Goal: Task Accomplishment & Management: Use online tool/utility

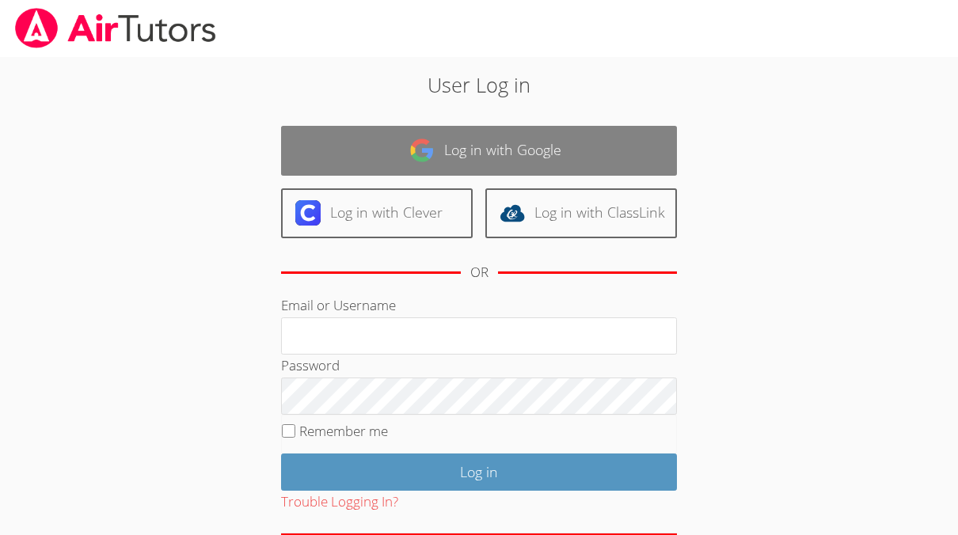
click at [604, 154] on link "Log in with Google" at bounding box center [479, 151] width 396 height 50
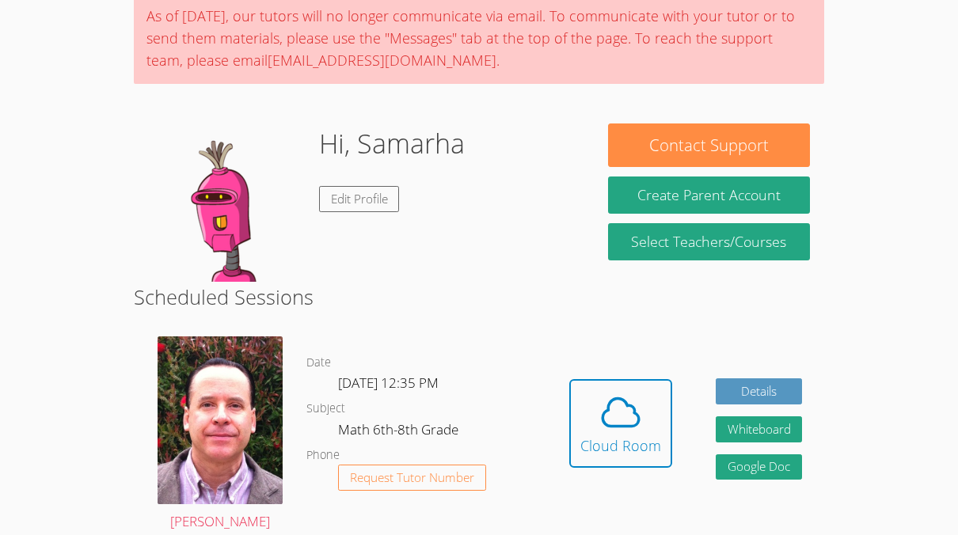
scroll to position [131, 0]
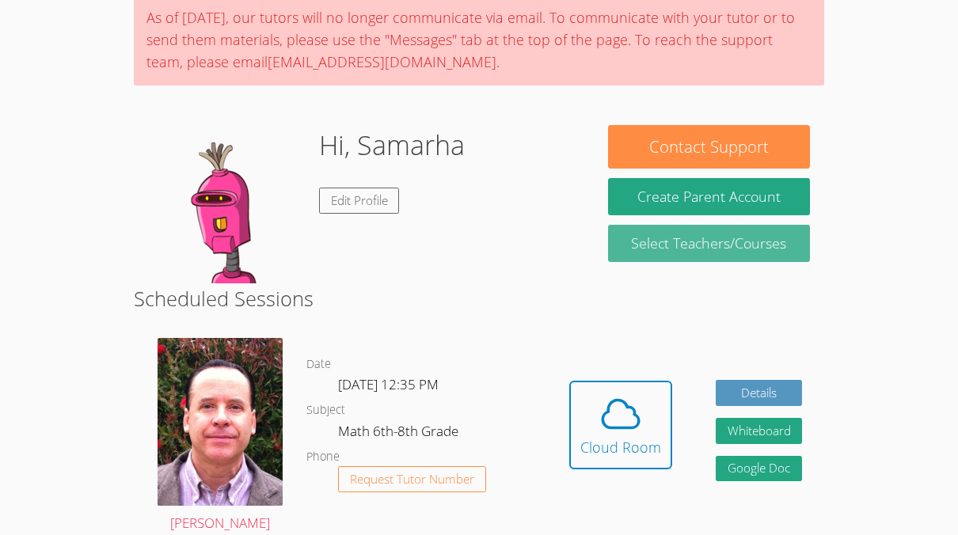
click at [732, 241] on link "Select Teachers/Courses" at bounding box center [709, 243] width 203 height 37
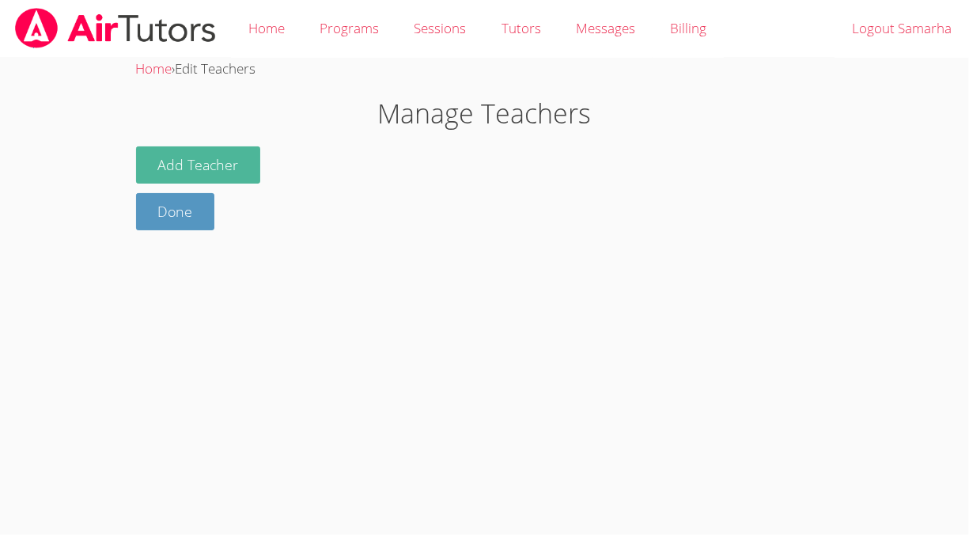
click at [238, 166] on button "Add Teacher" at bounding box center [198, 164] width 125 height 37
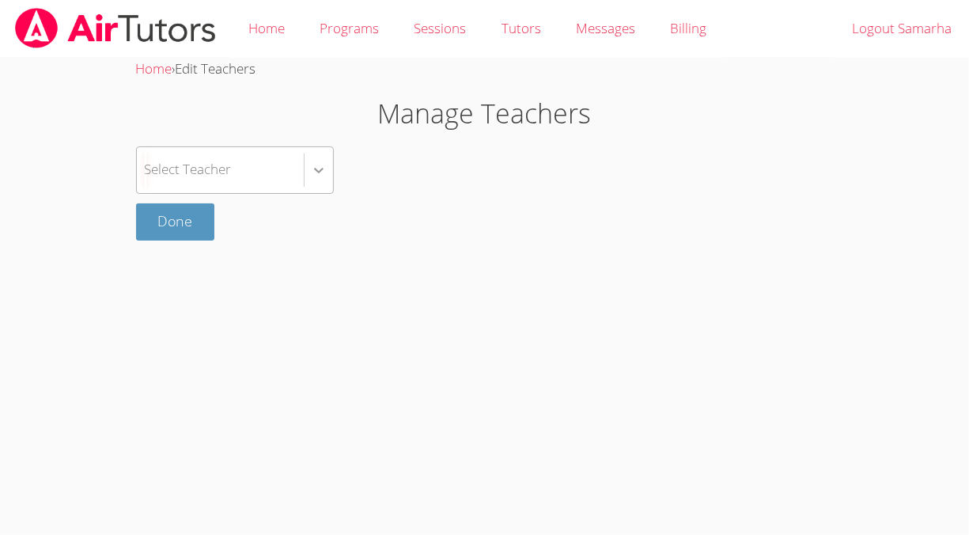
click at [321, 169] on icon at bounding box center [318, 171] width 9 height 6
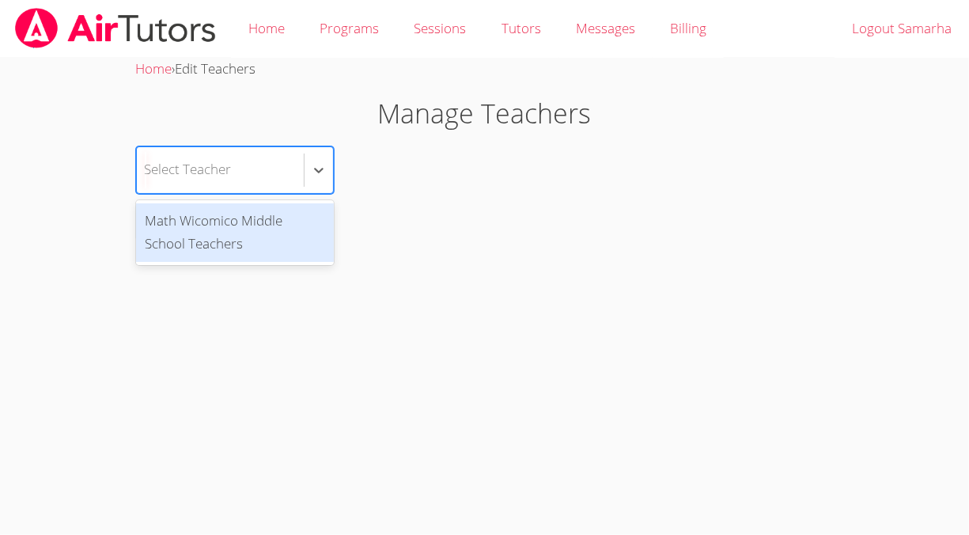
click at [257, 222] on div "Math Wicomico Middle School Teachers" at bounding box center [235, 232] width 198 height 59
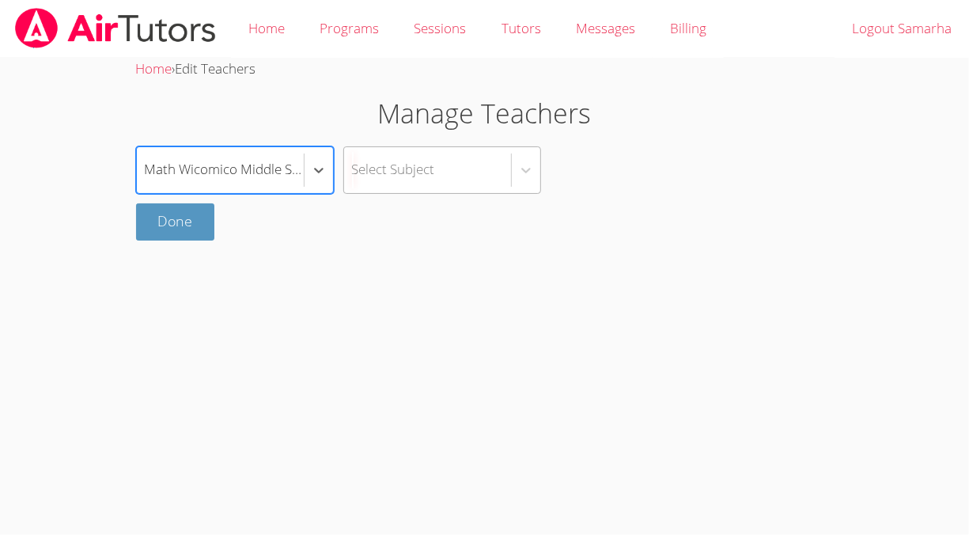
click at [429, 170] on div "Select Subject" at bounding box center [393, 169] width 83 height 23
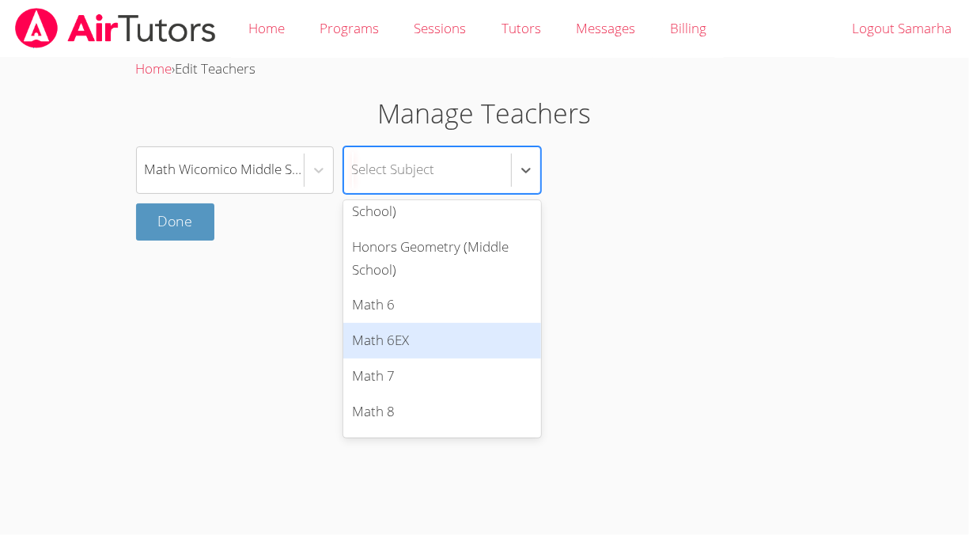
scroll to position [36, 0]
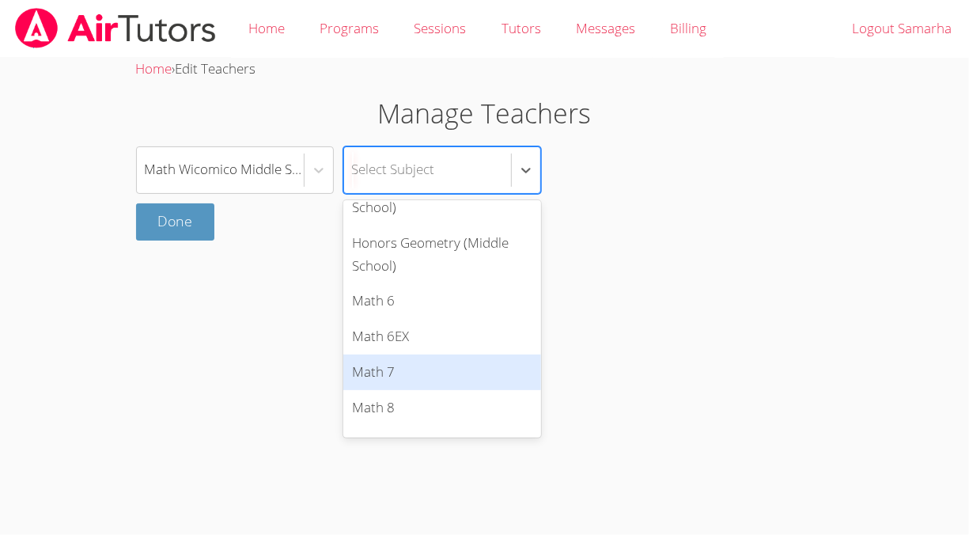
click at [409, 367] on div "Math 7" at bounding box center [442, 373] width 198 height 36
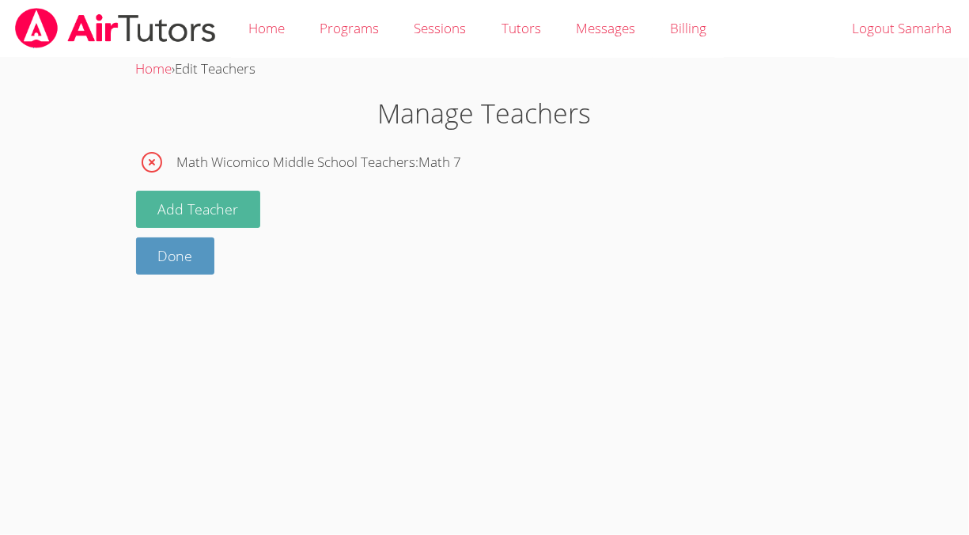
click at [241, 194] on button "Add Teacher" at bounding box center [198, 209] width 125 height 37
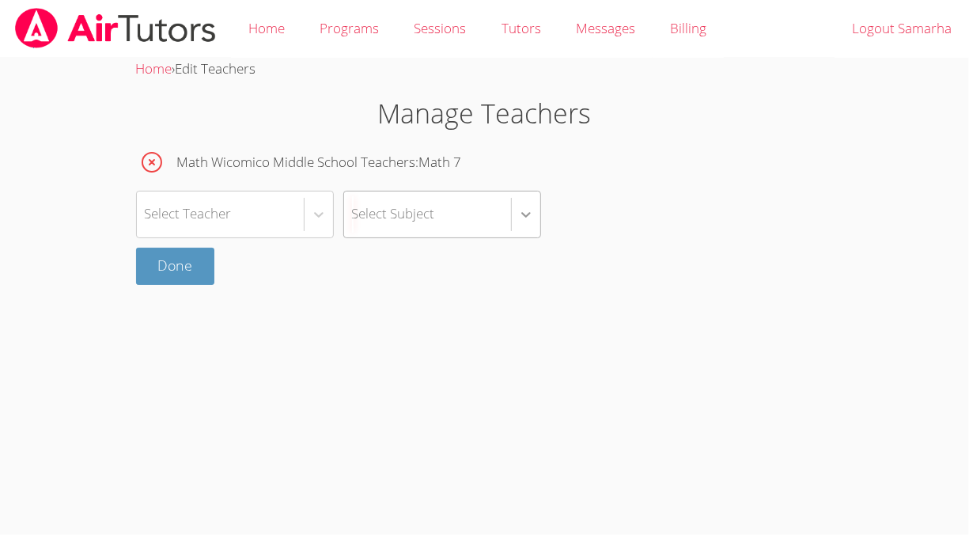
click at [518, 225] on div at bounding box center [526, 214] width 28 height 28
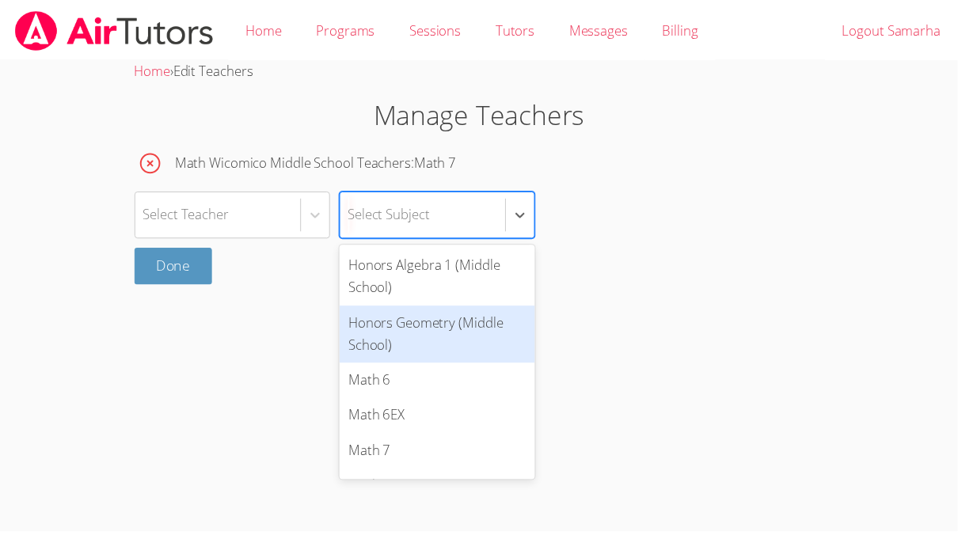
scroll to position [0, 0]
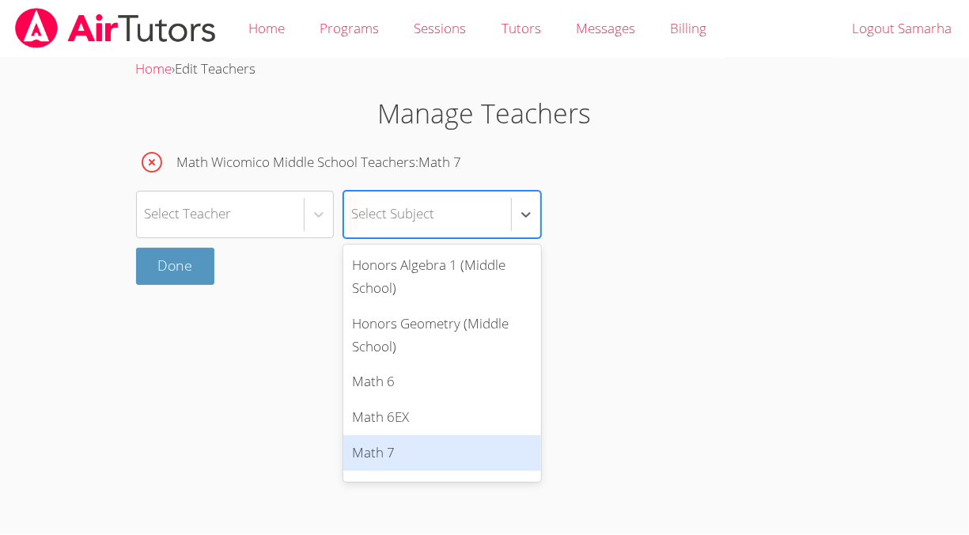
click at [430, 453] on div "Math 7" at bounding box center [442, 453] width 198 height 36
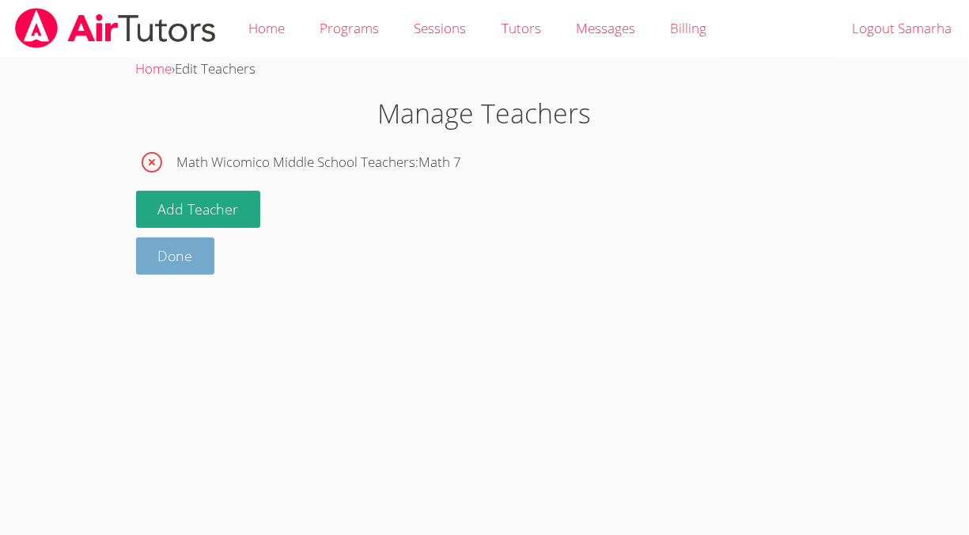
click at [176, 272] on link "Done" at bounding box center [175, 255] width 79 height 37
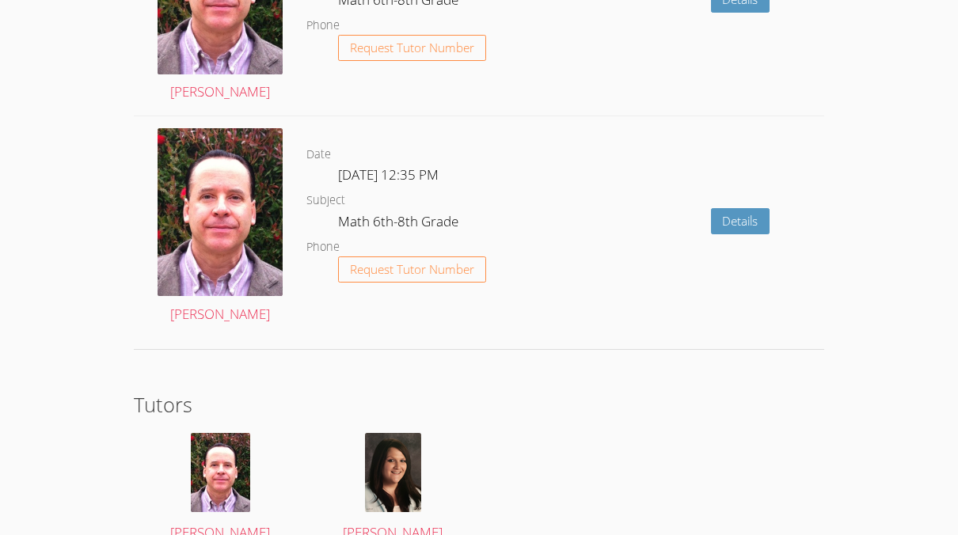
scroll to position [2355, 0]
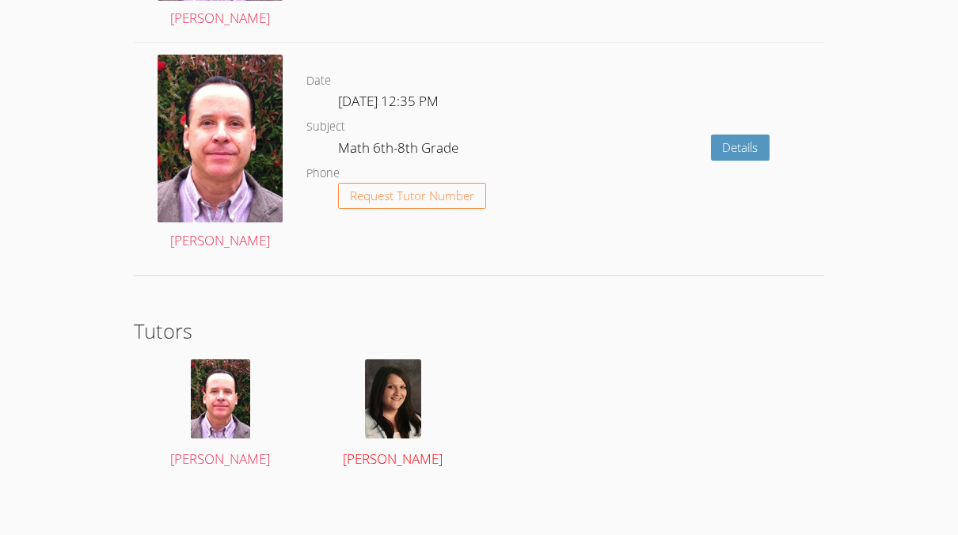
click at [409, 411] on img at bounding box center [393, 398] width 56 height 79
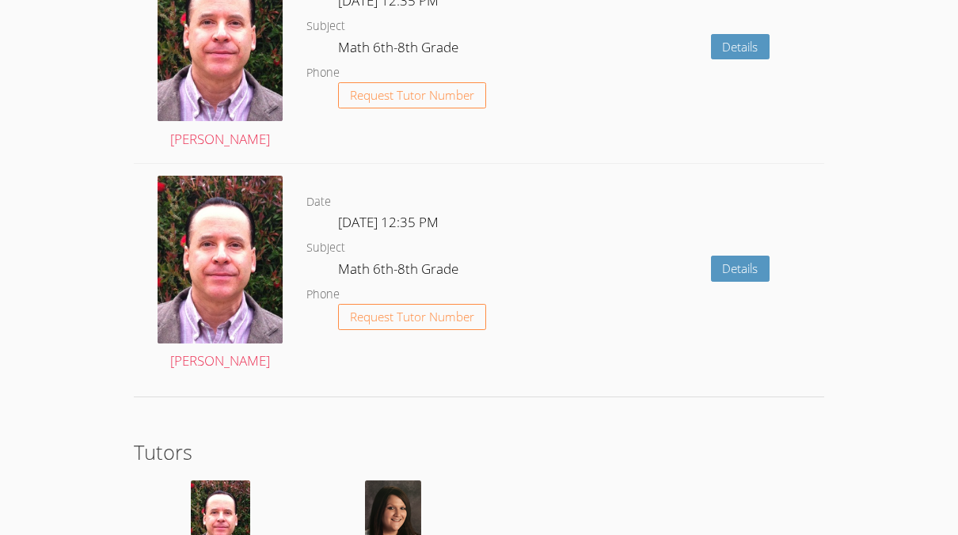
scroll to position [2290, 0]
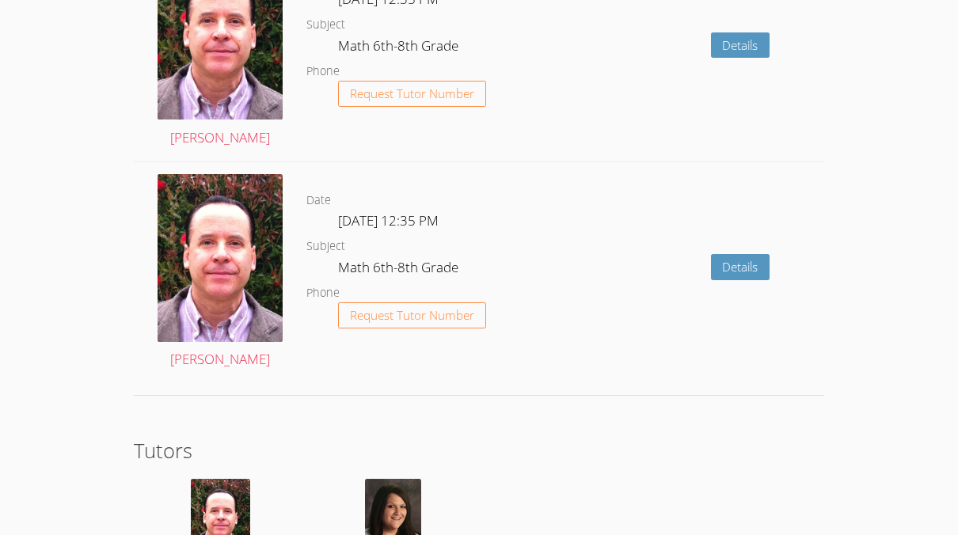
click at [422, 235] on dl "Date Fri Oct 17, 12:35 PM Subject Math 6th-8th Grade Phone Request Tutor Number" at bounding box center [426, 273] width 241 height 165
click at [761, 266] on link "Details" at bounding box center [740, 267] width 59 height 26
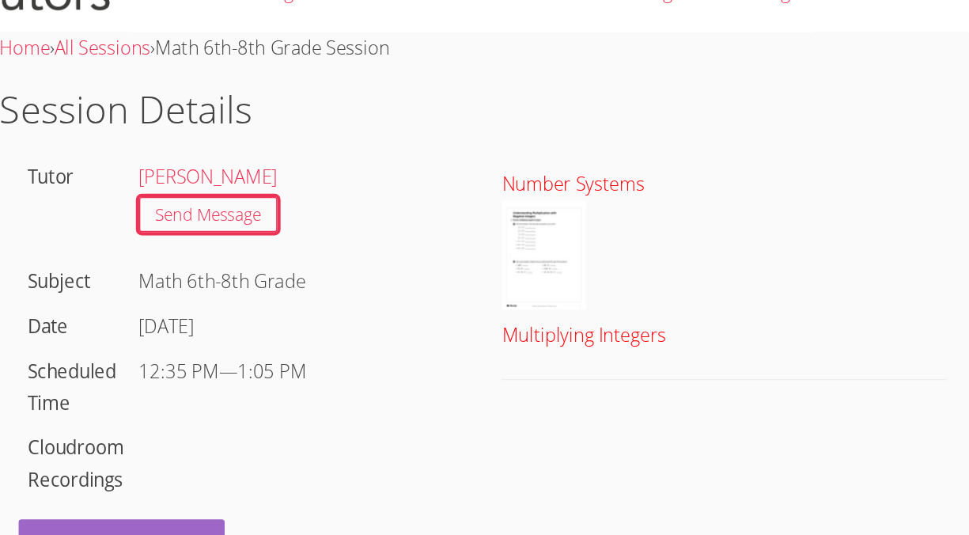
click at [565, 226] on div at bounding box center [659, 222] width 321 height 86
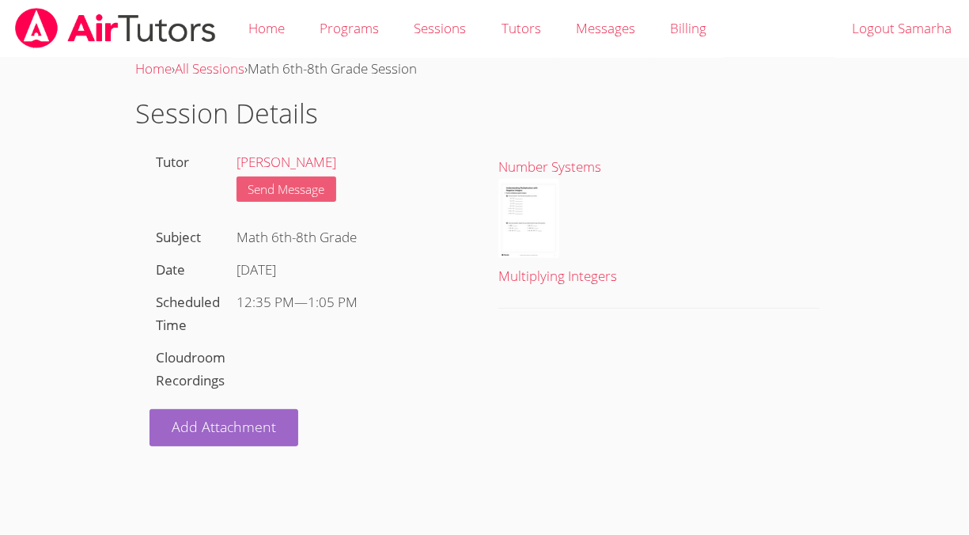
click at [308, 186] on link "Send Message" at bounding box center [287, 189] width 101 height 26
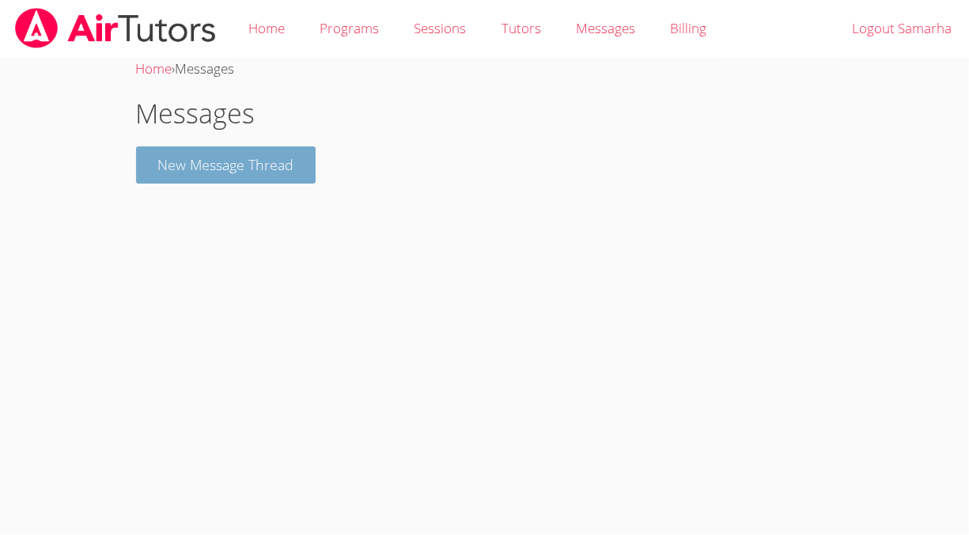
click at [274, 165] on button "New Message Thread" at bounding box center [226, 164] width 180 height 37
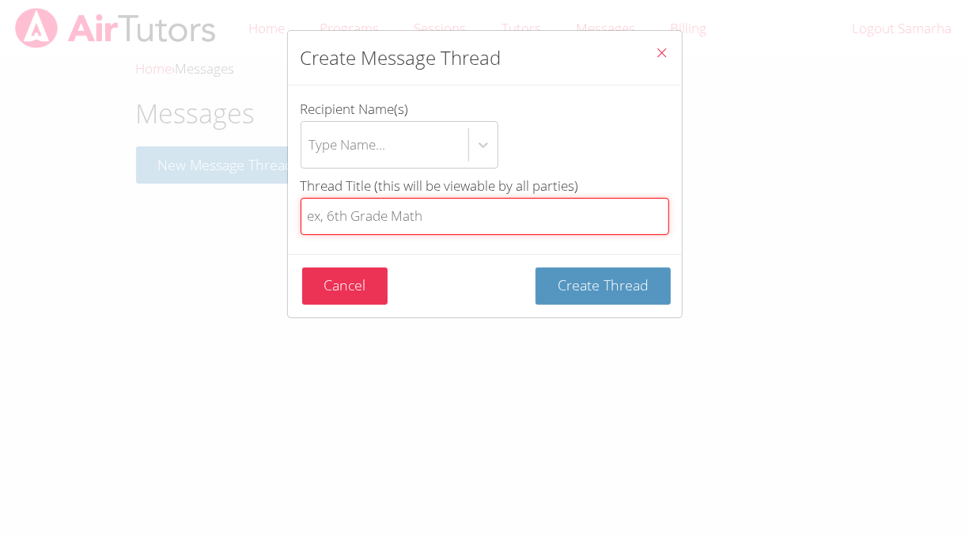
click at [476, 209] on input "Thread Title (this will be viewable by all parties)" at bounding box center [485, 216] width 369 height 37
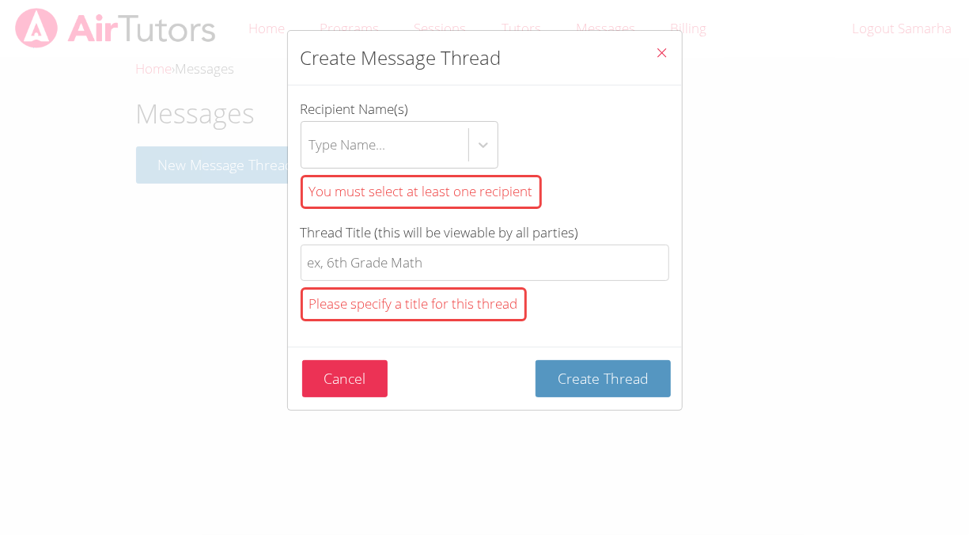
click at [656, 52] on icon "Close" at bounding box center [662, 52] width 13 height 13
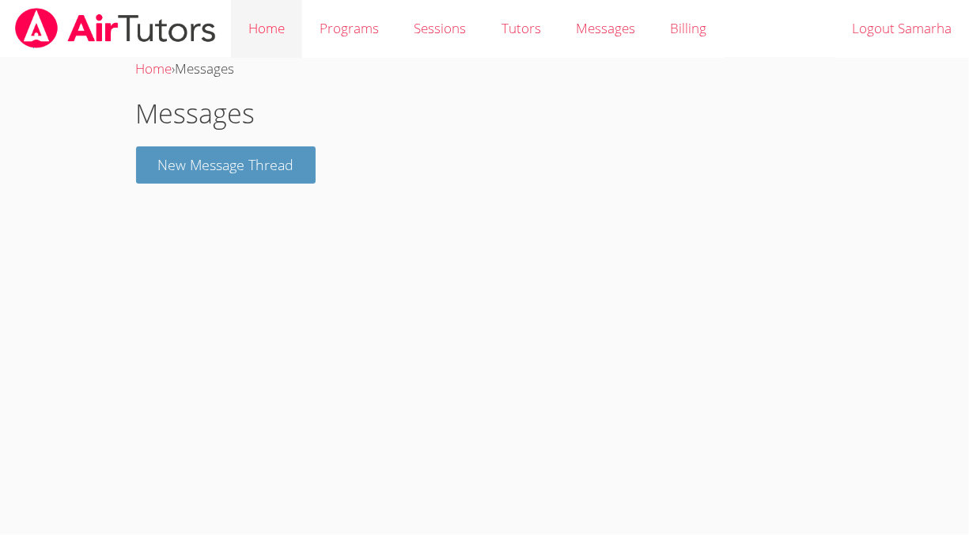
click at [278, 28] on link "Home" at bounding box center [266, 29] width 71 height 58
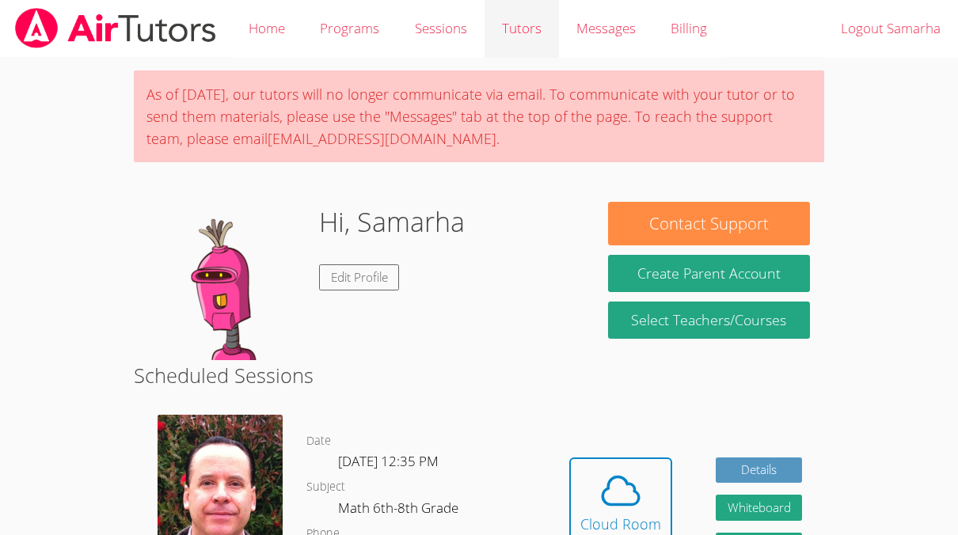
click at [506, 32] on link "Tutors" at bounding box center [521, 29] width 74 height 58
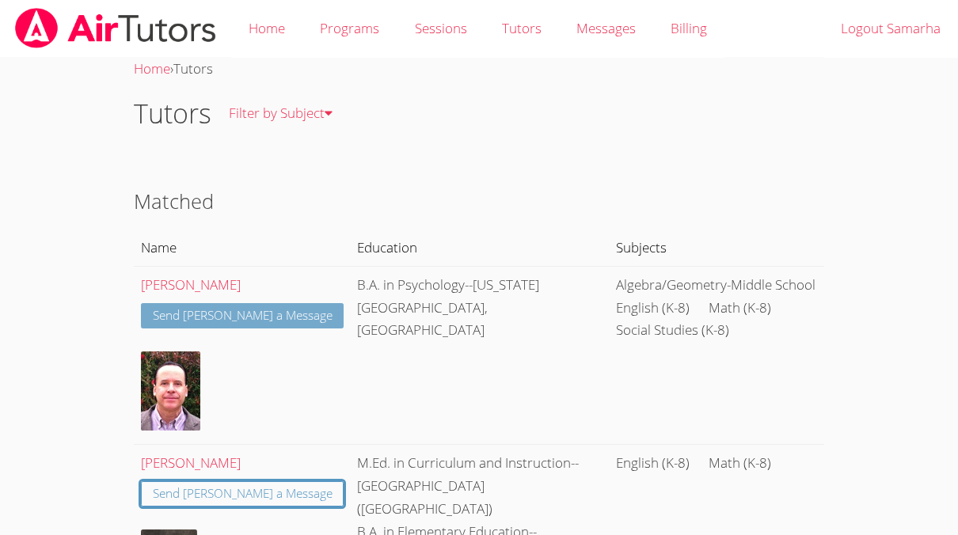
click at [252, 310] on link "Send Frank a Message" at bounding box center [242, 316] width 203 height 26
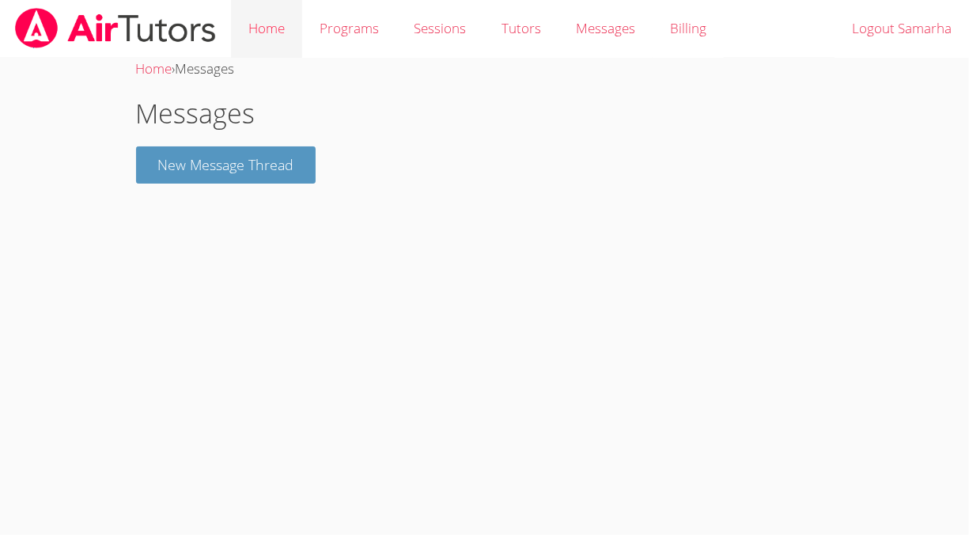
click at [284, 28] on link "Home" at bounding box center [266, 29] width 71 height 58
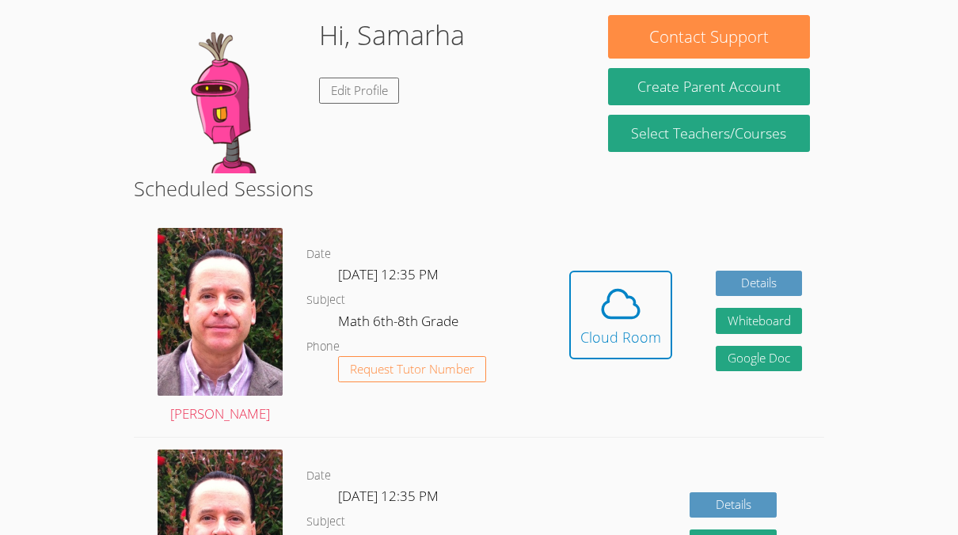
scroll to position [188, 0]
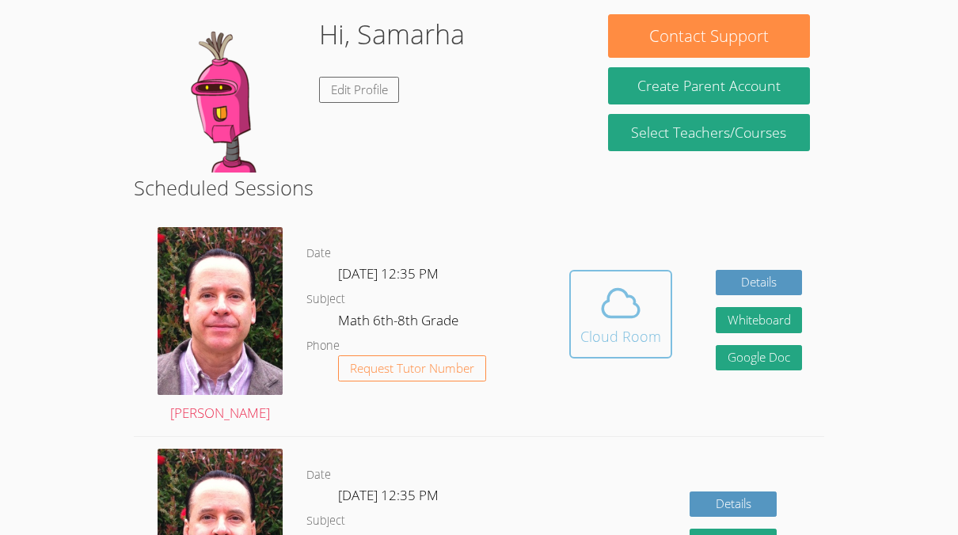
click at [609, 315] on icon at bounding box center [621, 303] width 36 height 28
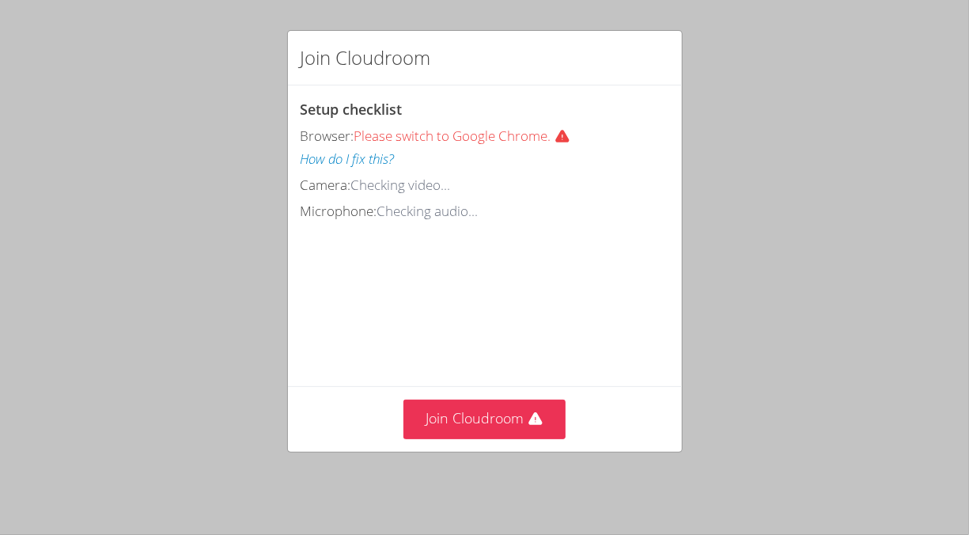
click at [538, 323] on video at bounding box center [419, 294] width 237 height 119
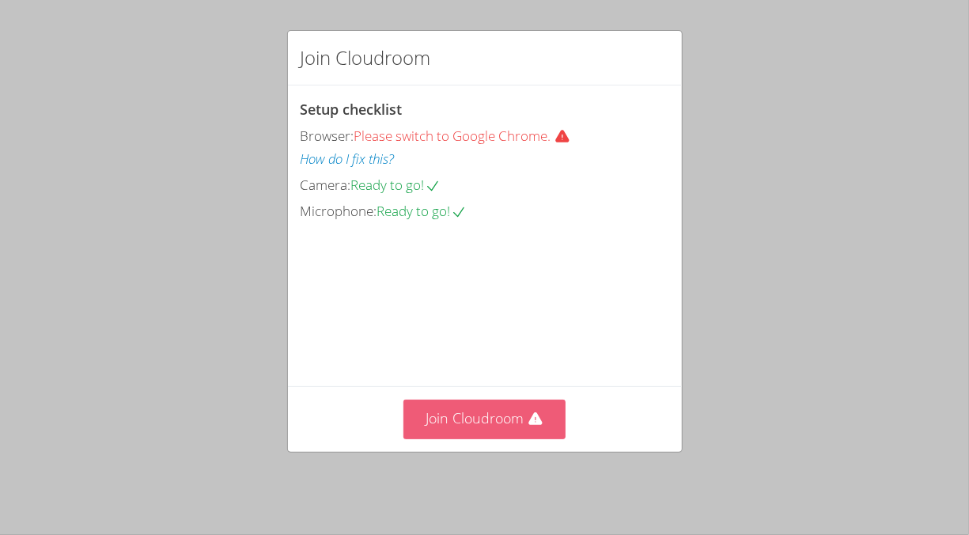
click at [477, 438] on button "Join Cloudroom" at bounding box center [485, 419] width 162 height 39
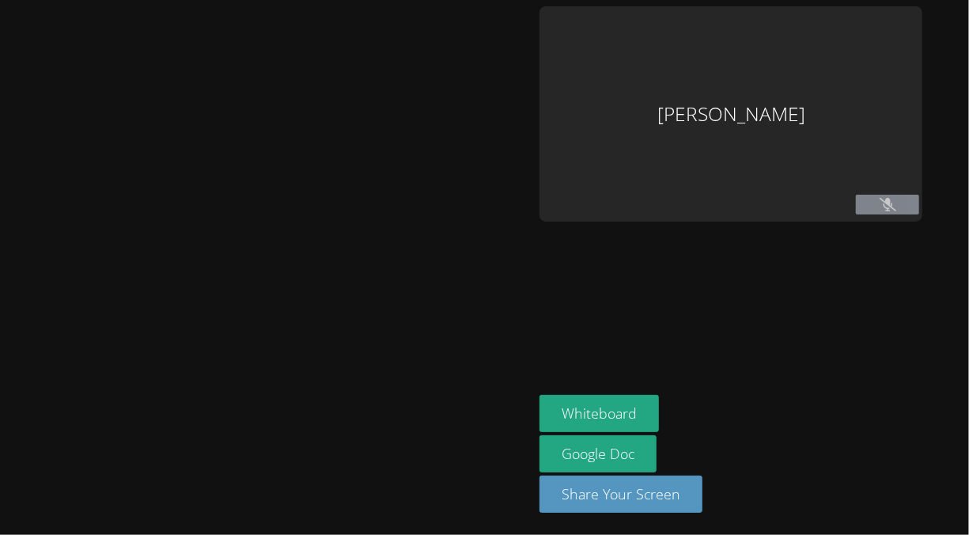
click at [478, 426] on div at bounding box center [266, 267] width 521 height 522
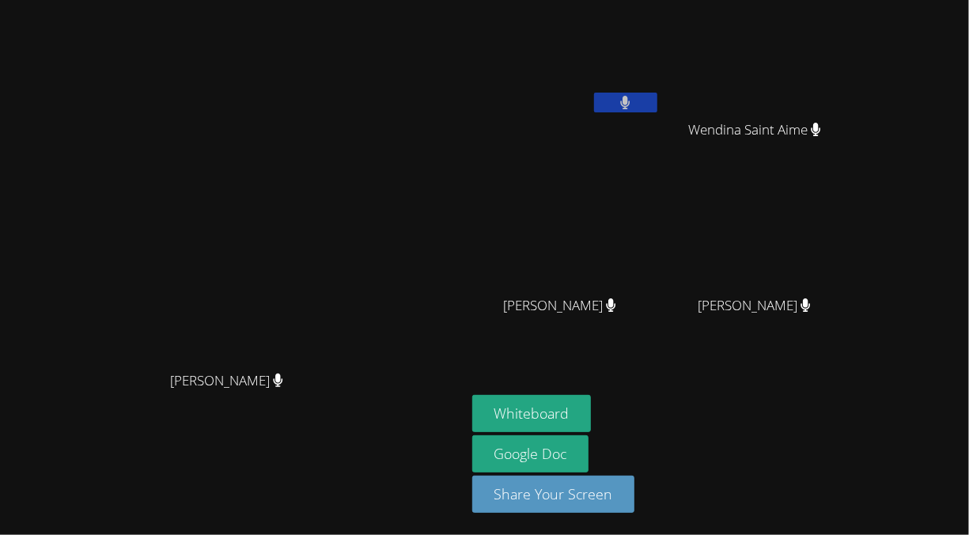
click at [631, 104] on icon at bounding box center [625, 102] width 9 height 13
click at [661, 82] on video at bounding box center [566, 59] width 188 height 106
click at [658, 95] on button at bounding box center [625, 103] width 63 height 20
click at [658, 105] on button at bounding box center [625, 103] width 63 height 20
click at [658, 94] on button at bounding box center [625, 103] width 63 height 20
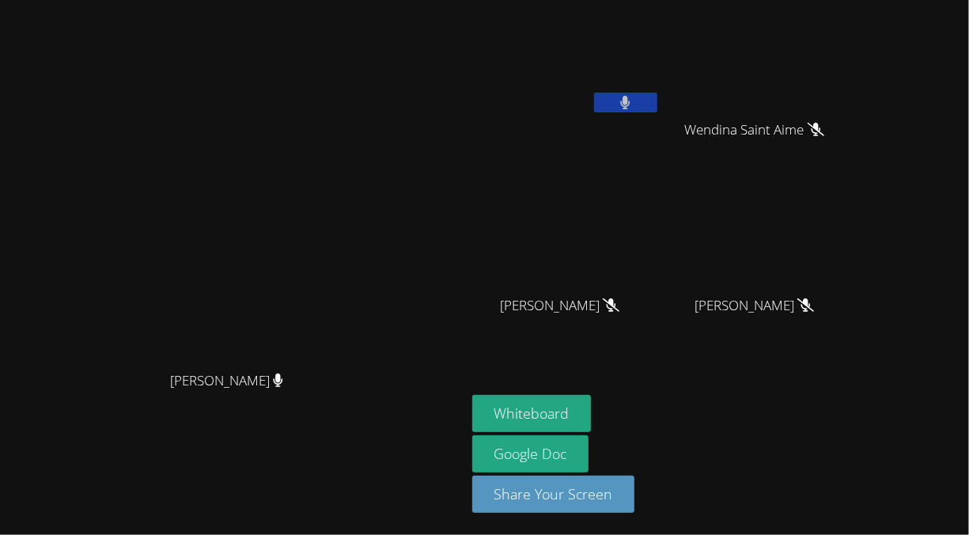
click at [658, 110] on button at bounding box center [625, 103] width 63 height 20
click at [634, 104] on icon at bounding box center [625, 102] width 17 height 13
click at [801, 138] on span "Wendina Saint Aime" at bounding box center [754, 130] width 139 height 23
click at [853, 63] on video at bounding box center [761, 59] width 188 height 106
click at [836, 14] on video at bounding box center [761, 59] width 188 height 106
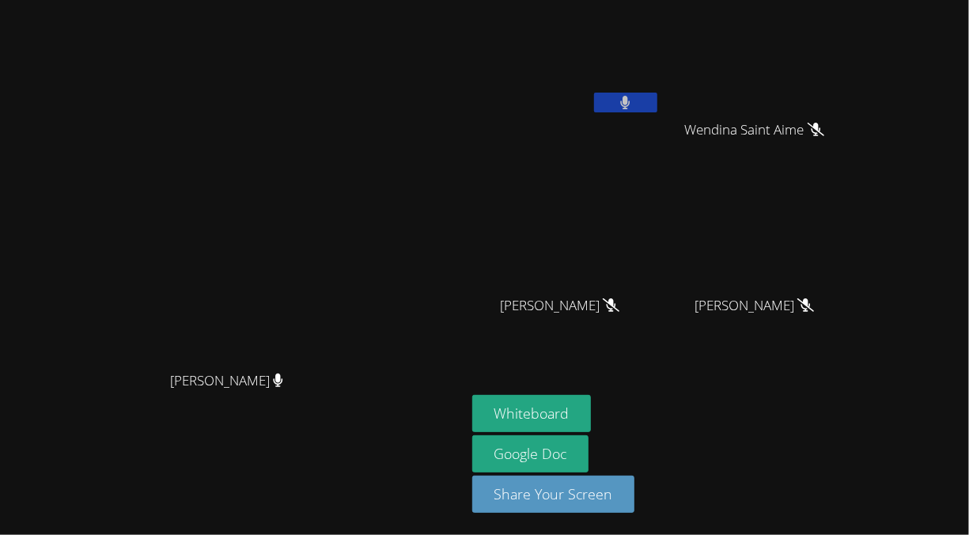
click at [855, 252] on video at bounding box center [761, 235] width 188 height 106
click at [592, 414] on button "Whiteboard" at bounding box center [531, 413] width 119 height 37
click at [658, 111] on button at bounding box center [625, 103] width 63 height 20
click at [658, 97] on button at bounding box center [625, 103] width 63 height 20
click at [658, 100] on button at bounding box center [625, 103] width 63 height 20
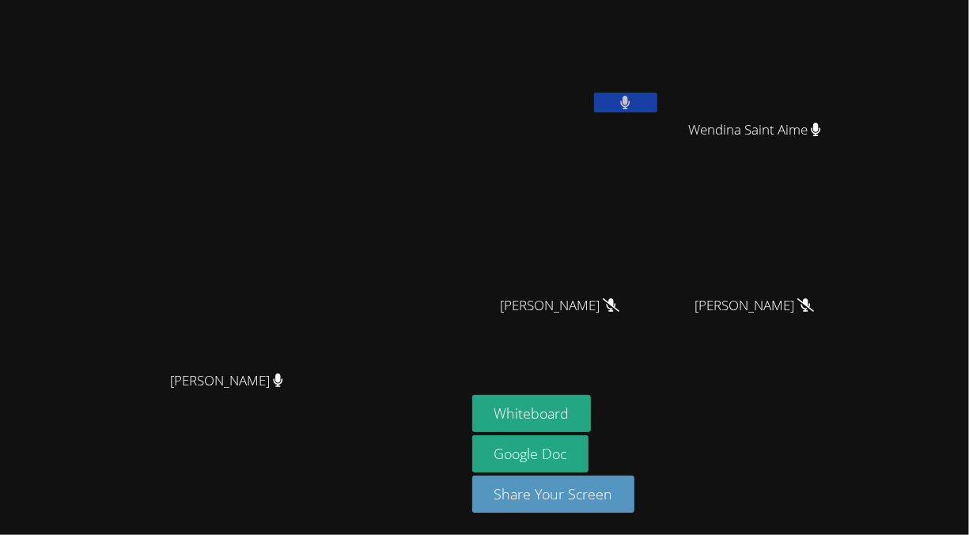
click at [620, 298] on span "[PERSON_NAME]" at bounding box center [559, 305] width 119 height 23
click at [656, 235] on video at bounding box center [566, 235] width 188 height 106
click at [620, 309] on icon at bounding box center [611, 304] width 17 height 13
click at [639, 233] on video at bounding box center [566, 235] width 188 height 106
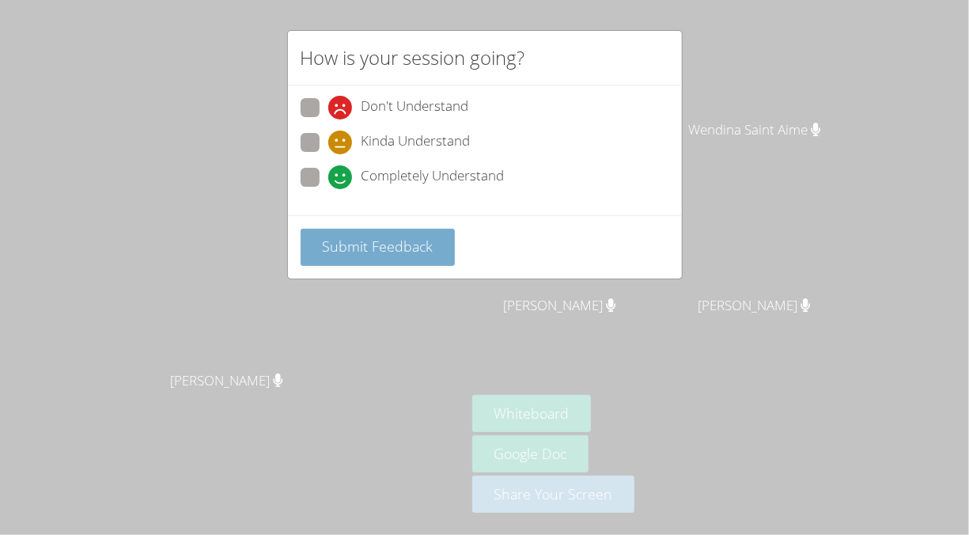
click at [378, 241] on span "Submit Feedback" at bounding box center [377, 246] width 111 height 19
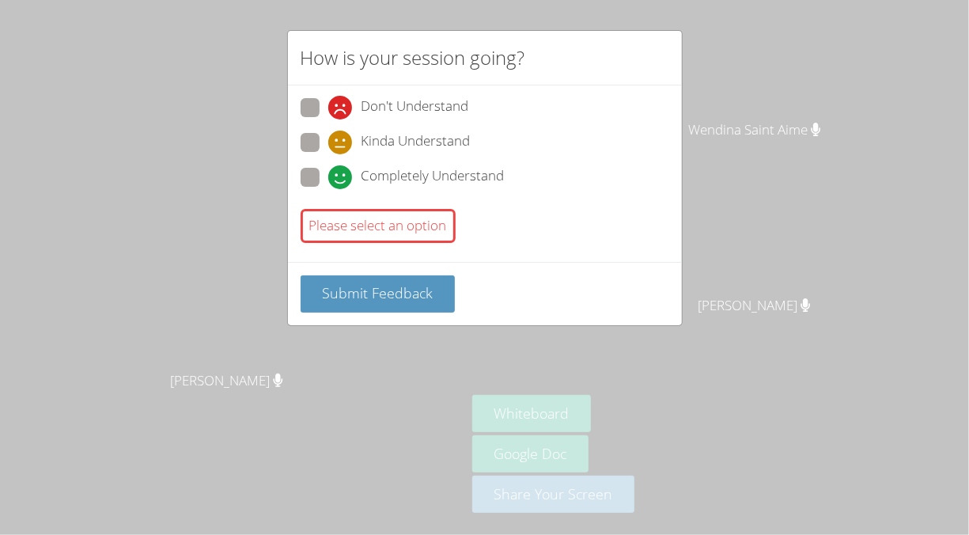
click at [306, 162] on div "Don't Understand Kinda Understand Completely Understand" at bounding box center [485, 147] width 369 height 98
click at [328, 189] on span at bounding box center [328, 189] width 0 height 0
click at [328, 168] on input "Completely Understand" at bounding box center [334, 174] width 13 height 13
radio input "true"
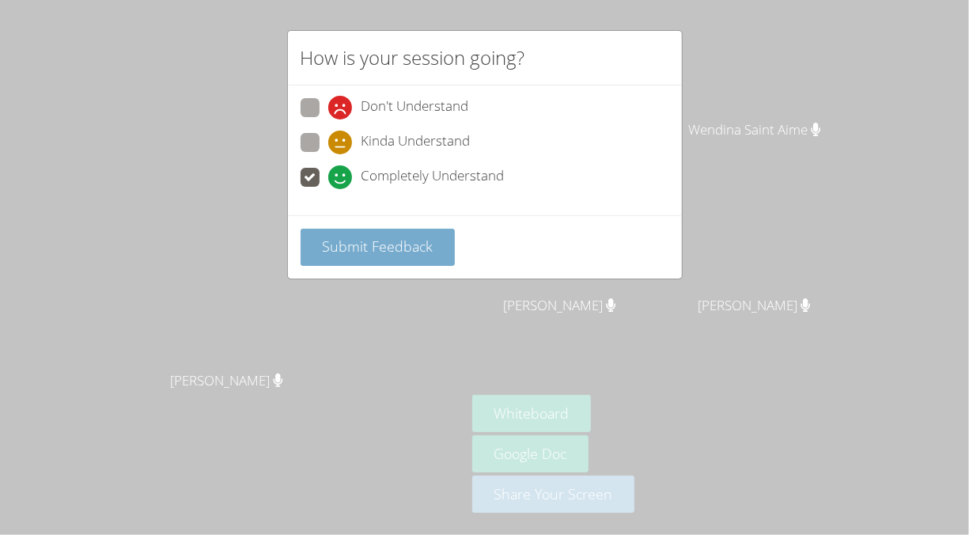
click at [396, 245] on span "Submit Feedback" at bounding box center [377, 246] width 111 height 19
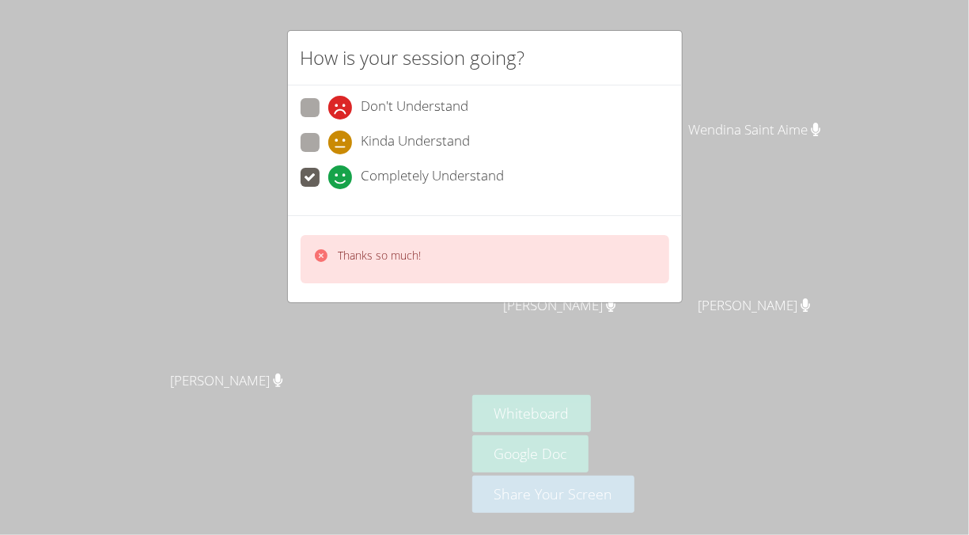
click at [719, 92] on div "How is your session going? Don't Understand Kinda Understand Completely Underst…" at bounding box center [484, 267] width 969 height 535
click at [366, 260] on p "Thanks so much!" at bounding box center [380, 256] width 83 height 16
